Goal: Transaction & Acquisition: Purchase product/service

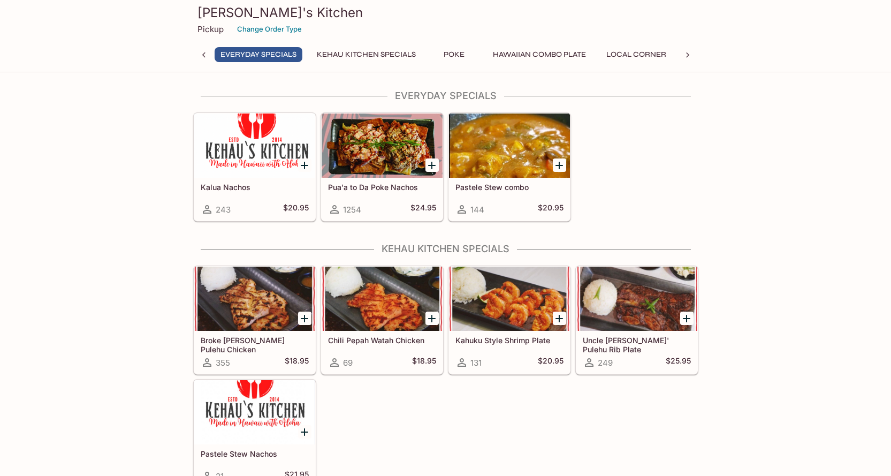
click at [394, 156] on div at bounding box center [382, 145] width 121 height 64
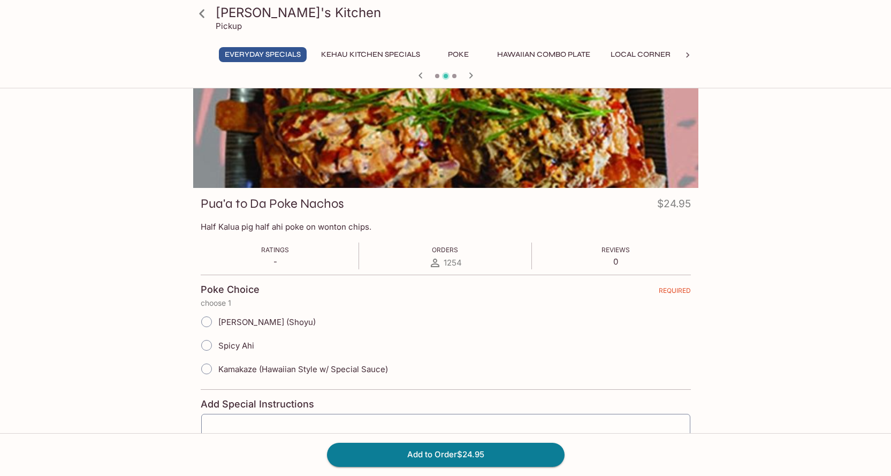
scroll to position [107, 0]
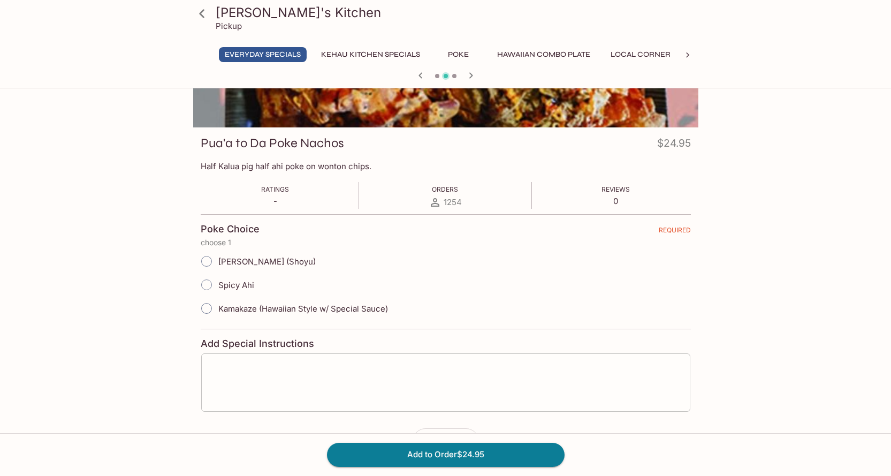
click at [233, 361] on div "x ​" at bounding box center [446, 382] width 490 height 59
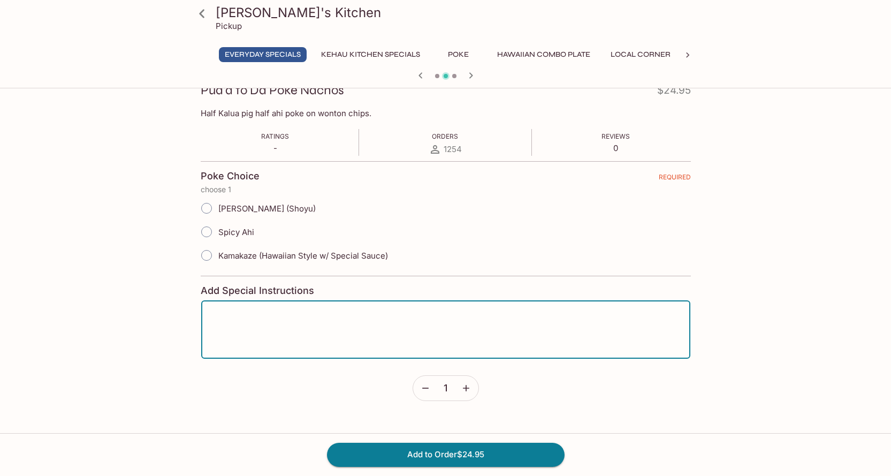
scroll to position [161, 0]
click at [209, 254] on input "Kamakaze (Hawaiian Style w/ Special Sauce)" at bounding box center [206, 255] width 22 height 22
radio input "true"
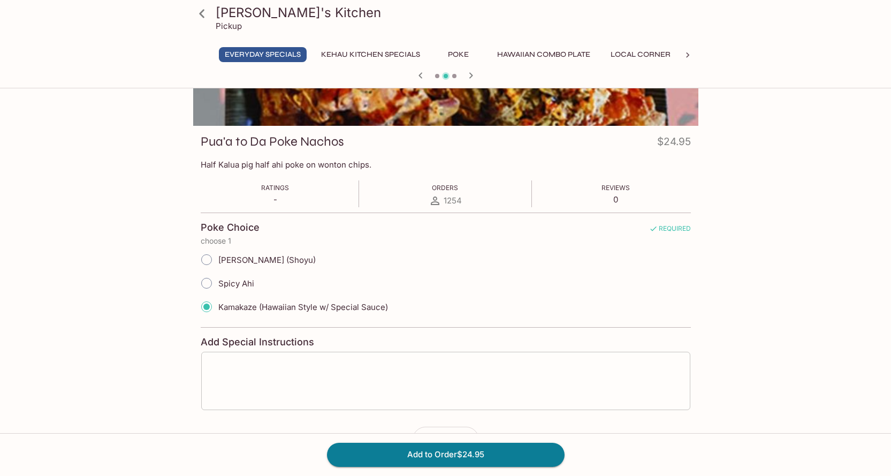
scroll to position [191, 0]
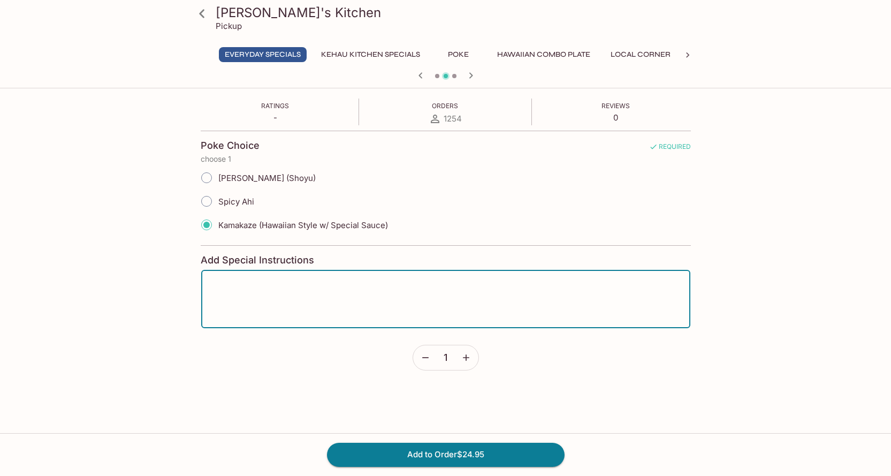
click at [346, 305] on textarea at bounding box center [446, 299] width 474 height 41
type textarea "Please separate all items"
click at [456, 452] on button "Add to Order $24.95" at bounding box center [446, 455] width 238 height 24
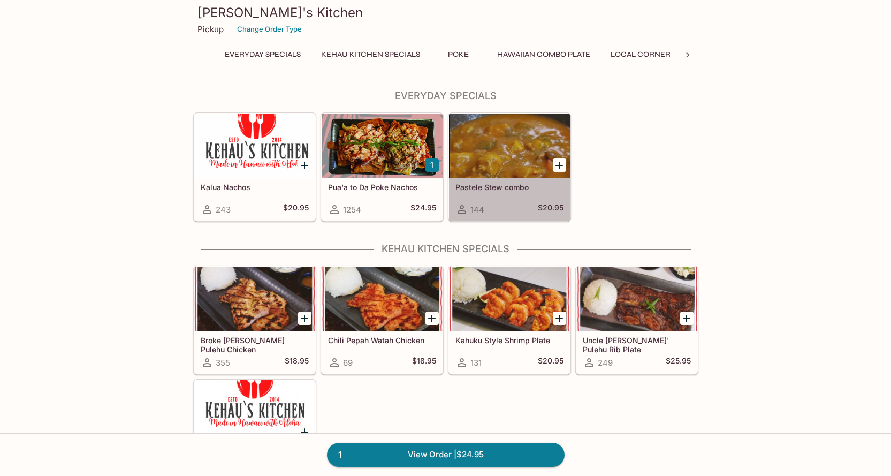
click at [510, 158] on div at bounding box center [509, 145] width 121 height 64
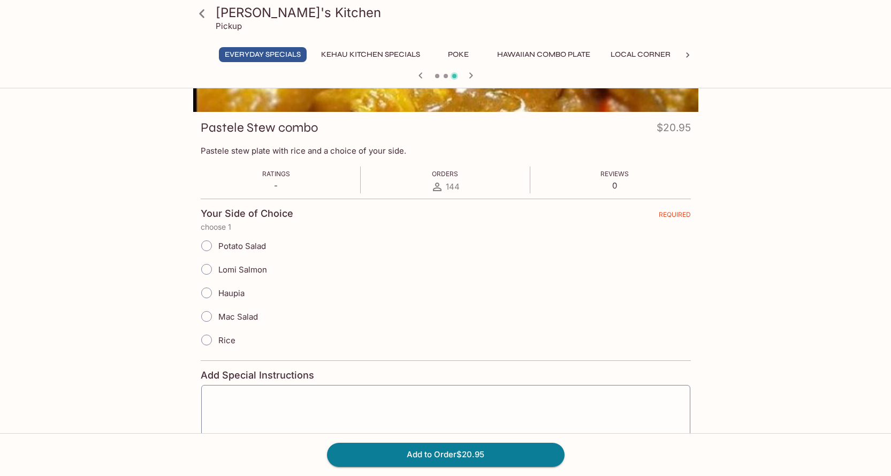
scroll to position [30, 0]
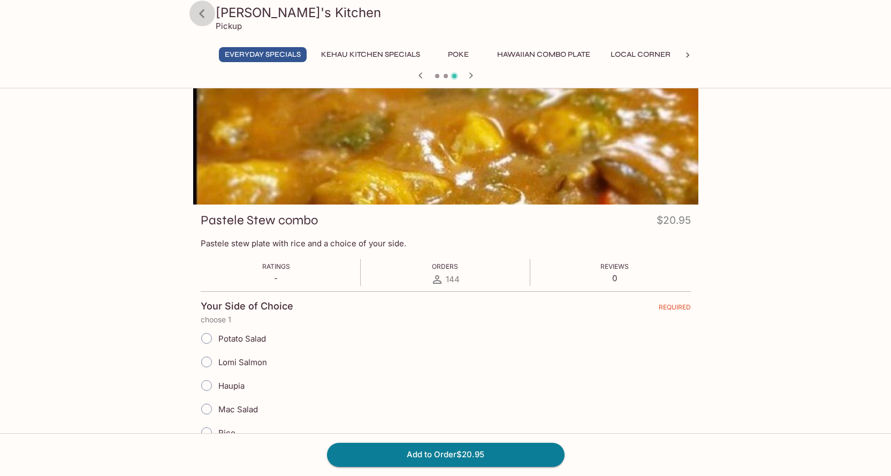
click at [205, 14] on icon at bounding box center [202, 13] width 19 height 19
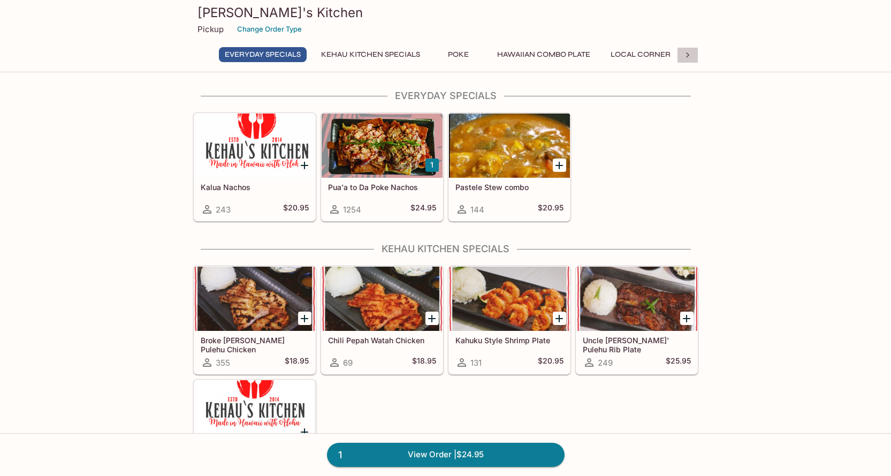
click at [686, 50] on icon at bounding box center [688, 55] width 11 height 11
click at [290, 56] on button "Hawaiian Ala Carte" at bounding box center [310, 54] width 92 height 15
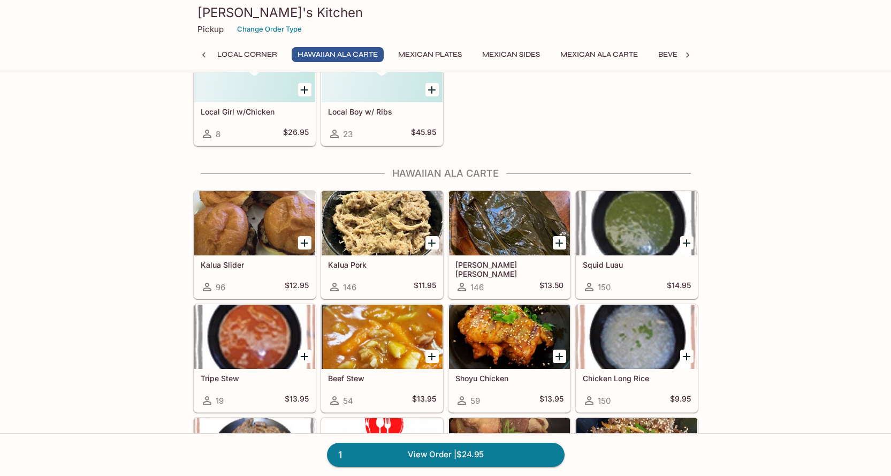
scroll to position [1111, 0]
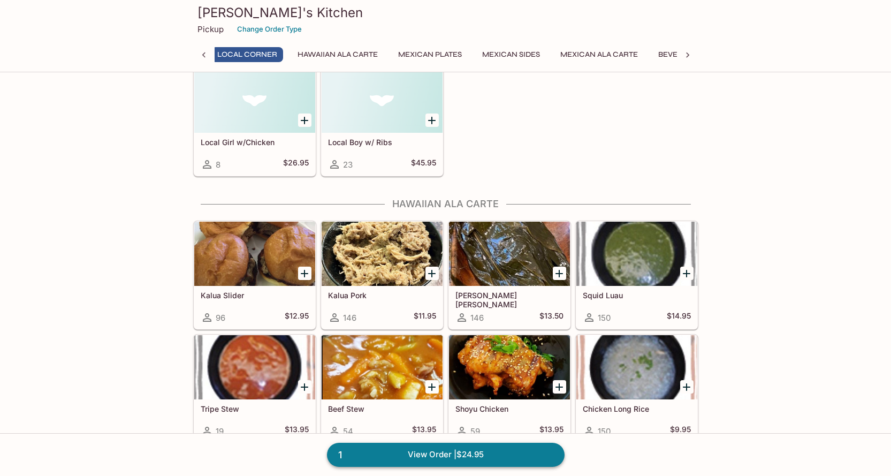
click at [499, 457] on link "1 View Order | $24.95" at bounding box center [446, 455] width 238 height 24
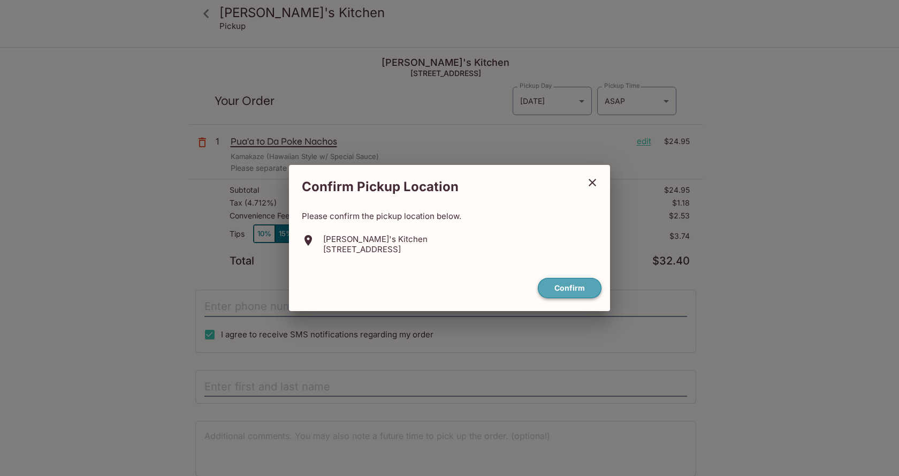
click at [561, 281] on button "Confirm" at bounding box center [570, 288] width 64 height 21
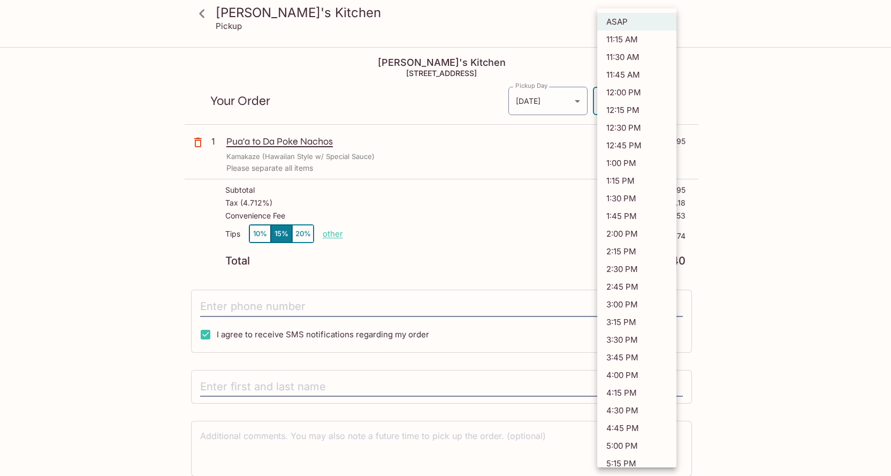
click at [625, 96] on body "Kehau's Kitchen Pickup [PERSON_NAME]'s Kitchen [STREET_ADDRESS] Your Order Pick…" at bounding box center [445, 286] width 891 height 476
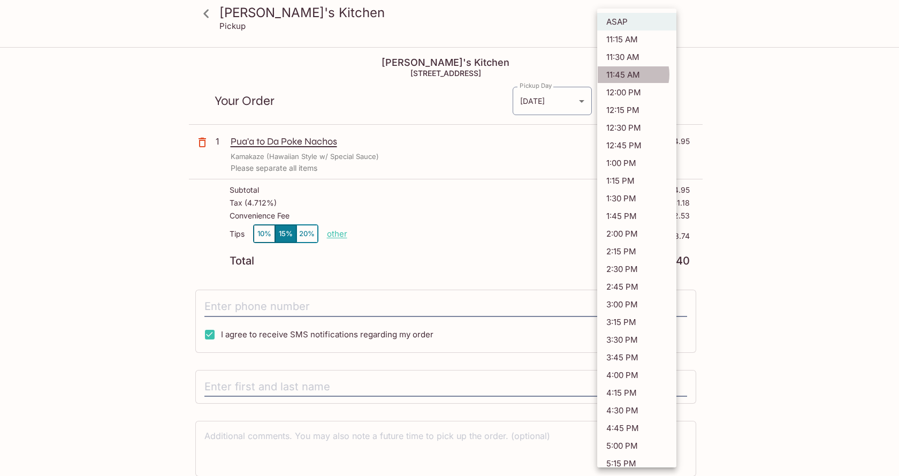
click at [626, 74] on li "11:45 AM" at bounding box center [636, 75] width 79 height 18
type input "[DATE]T21:45:25.678494Z"
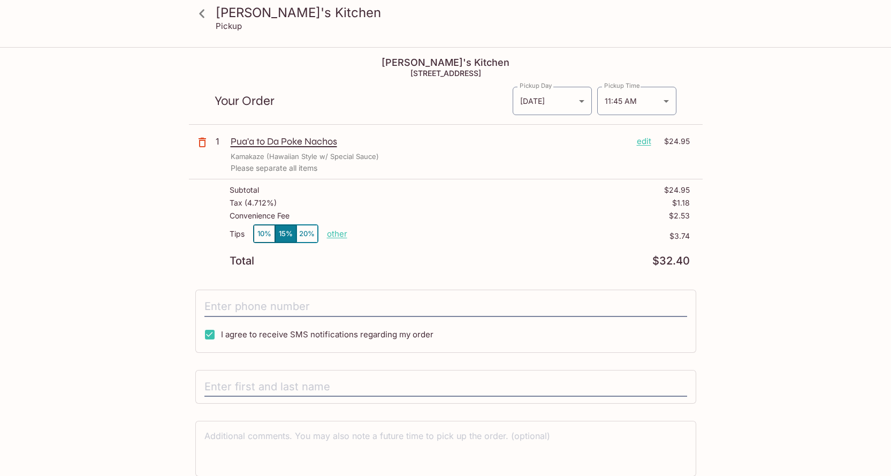
click at [727, 186] on div "Kehau's Kitchen Pickup [PERSON_NAME]'s Kitchen [STREET_ADDRESS] Your Order Pick…" at bounding box center [445, 284] width 685 height 472
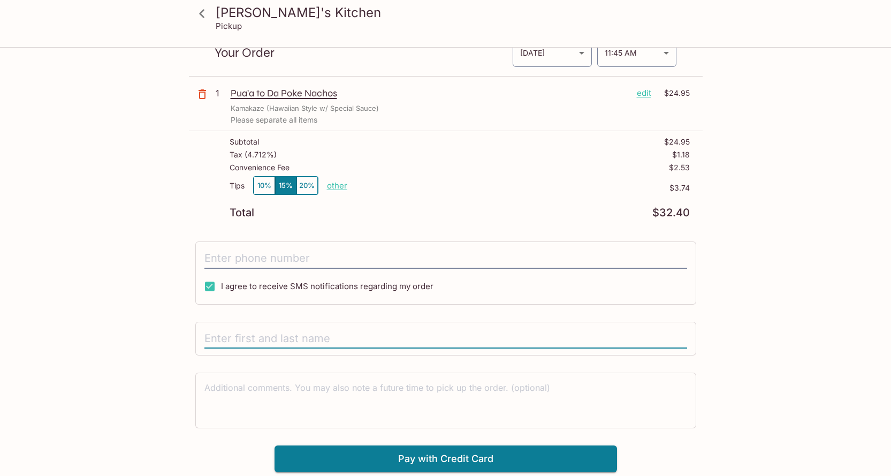
click at [311, 339] on input "text" at bounding box center [446, 339] width 483 height 20
click at [300, 258] on input "tel" at bounding box center [446, 258] width 483 height 20
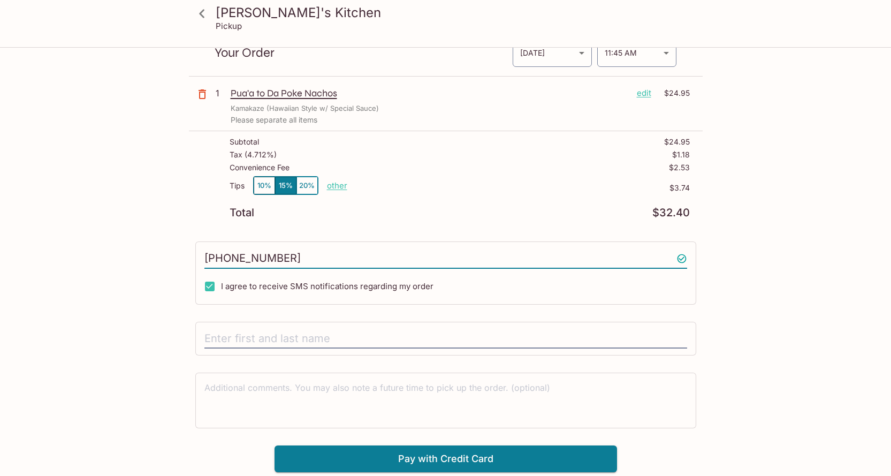
type input "[PHONE_NUMBER]"
click at [308, 330] on input "text" at bounding box center [446, 339] width 483 height 20
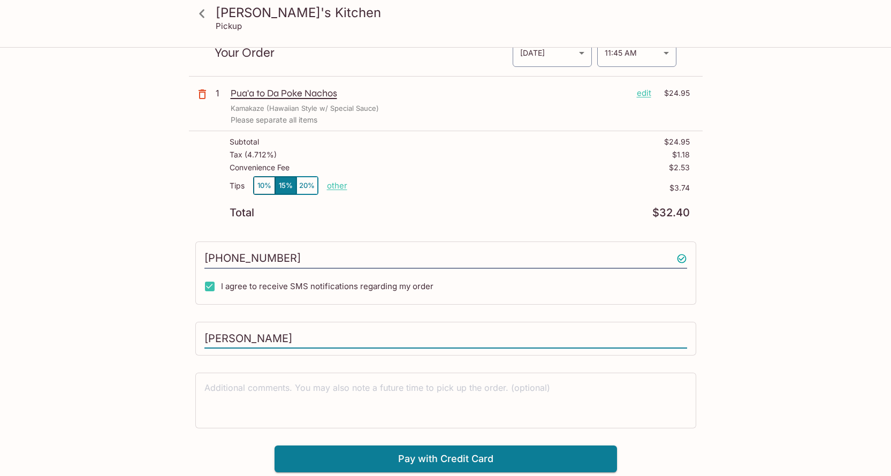
type input "[PERSON_NAME]"
click at [527, 455] on button "Pay with Credit Card" at bounding box center [446, 458] width 343 height 27
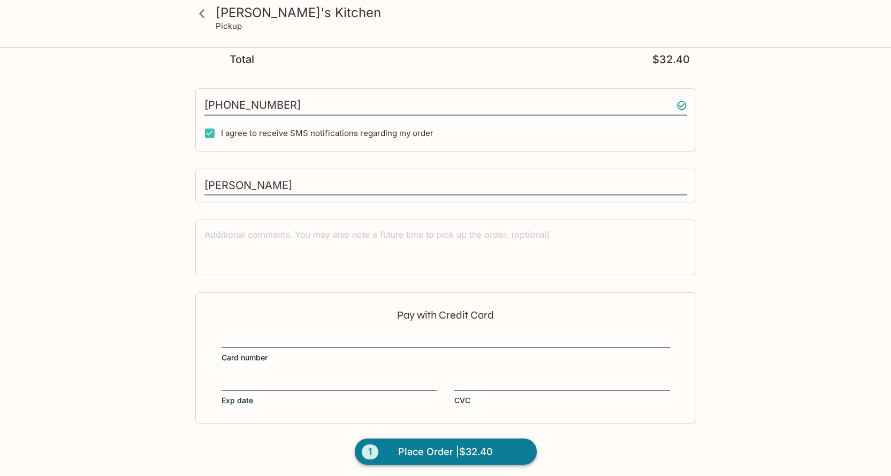
scroll to position [205, 0]
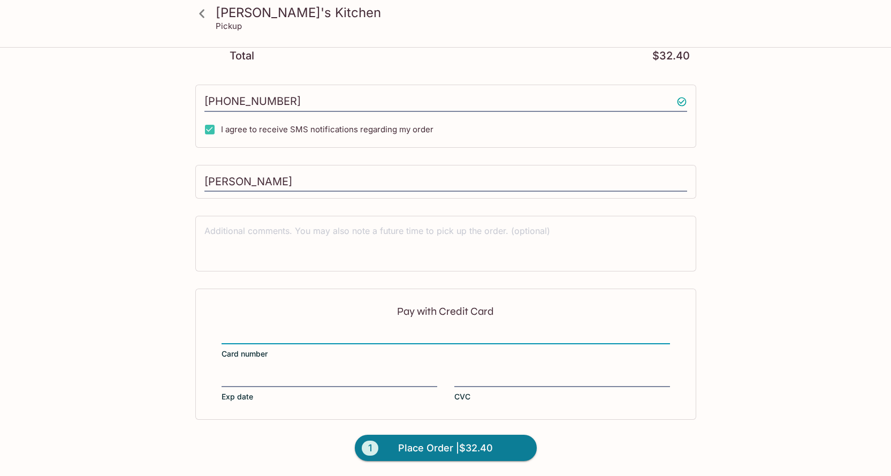
click at [335, 372] on div at bounding box center [330, 379] width 216 height 15
click at [335, 373] on input "Exp date" at bounding box center [330, 373] width 216 height 1
click at [490, 454] on span "Place Order | $32.40" at bounding box center [445, 448] width 95 height 17
